Goal: Obtain resource: Obtain resource

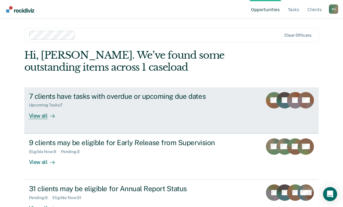
scroll to position [18, 0]
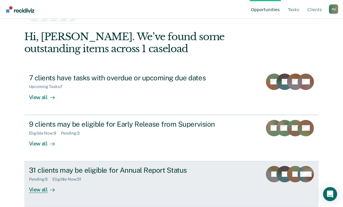
click at [37, 189] on div "View all" at bounding box center [45, 187] width 33 height 11
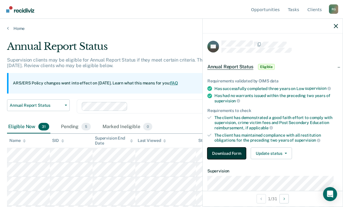
click at [227, 151] on button "Download Form" at bounding box center [226, 153] width 39 height 12
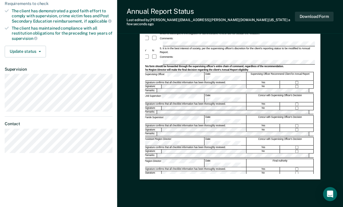
scroll to position [0, 1]
click at [311, 15] on button "Download Form" at bounding box center [314, 17] width 39 height 10
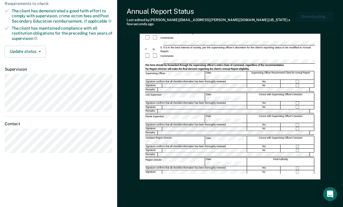
scroll to position [0, 0]
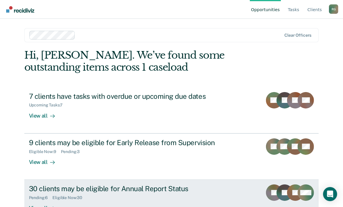
click at [57, 189] on div "30 clients may be eligible for Annual Report Status" at bounding box center [132, 188] width 206 height 8
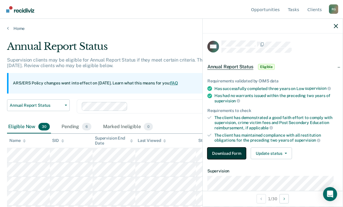
click at [238, 149] on button "Download Form" at bounding box center [226, 153] width 39 height 12
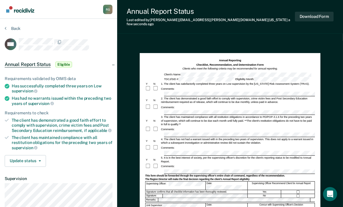
click at [274, 25] on div "Annual Report Status Last edited by Robert.Gayle@tdcj.texas.gov a few seconds a…" at bounding box center [230, 17] width 226 height 34
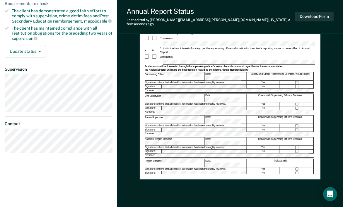
scroll to position [0, 1]
click at [317, 13] on button "Download Form" at bounding box center [314, 17] width 39 height 10
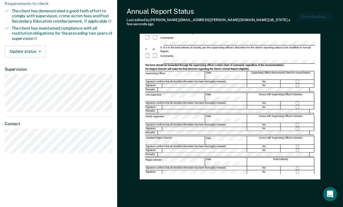
scroll to position [0, 0]
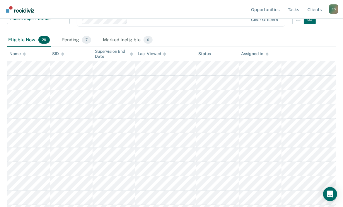
scroll to position [88, 0]
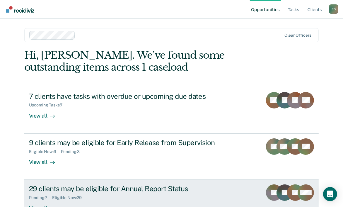
click at [59, 183] on link "29 clients may be eligible for Annual Report Status Pending : 7 Eligible Now : …" at bounding box center [171, 203] width 295 height 46
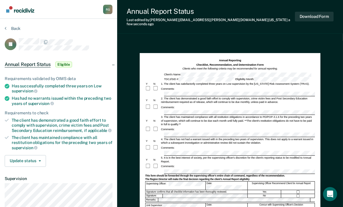
scroll to position [0, 1]
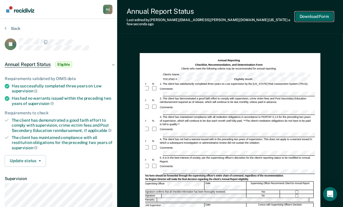
click at [314, 13] on button "Download Form" at bounding box center [314, 17] width 39 height 10
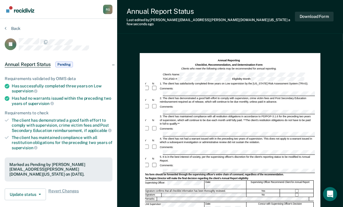
scroll to position [88, 0]
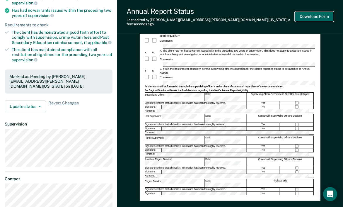
click at [316, 13] on button "Download Form" at bounding box center [314, 17] width 39 height 10
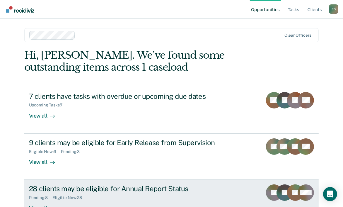
click at [100, 189] on div "28 clients may be eligible for Annual Report Status" at bounding box center [132, 188] width 206 height 8
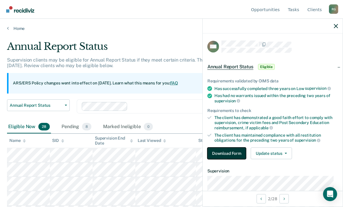
click at [230, 151] on button "Download Form" at bounding box center [226, 153] width 39 height 12
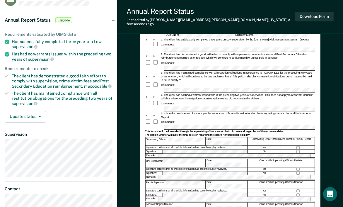
scroll to position [117, 0]
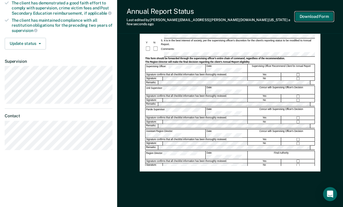
click at [311, 13] on button "Download Form" at bounding box center [314, 17] width 39 height 10
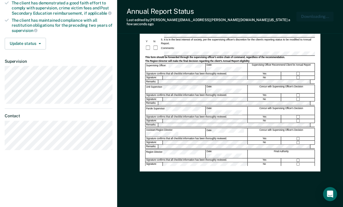
scroll to position [0, 0]
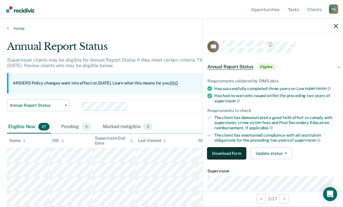
click at [230, 154] on button "Download Form" at bounding box center [226, 153] width 39 height 12
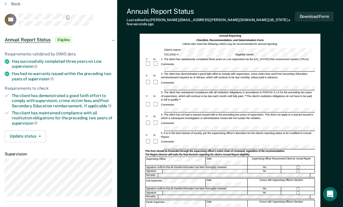
scroll to position [59, 0]
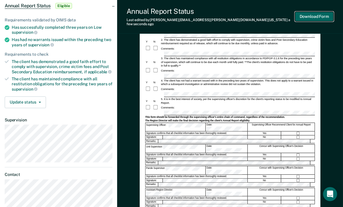
click at [302, 12] on button "Download Form" at bounding box center [314, 17] width 39 height 10
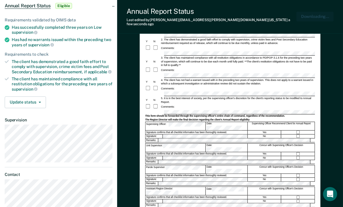
scroll to position [0, 0]
